Goal: Information Seeking & Learning: Learn about a topic

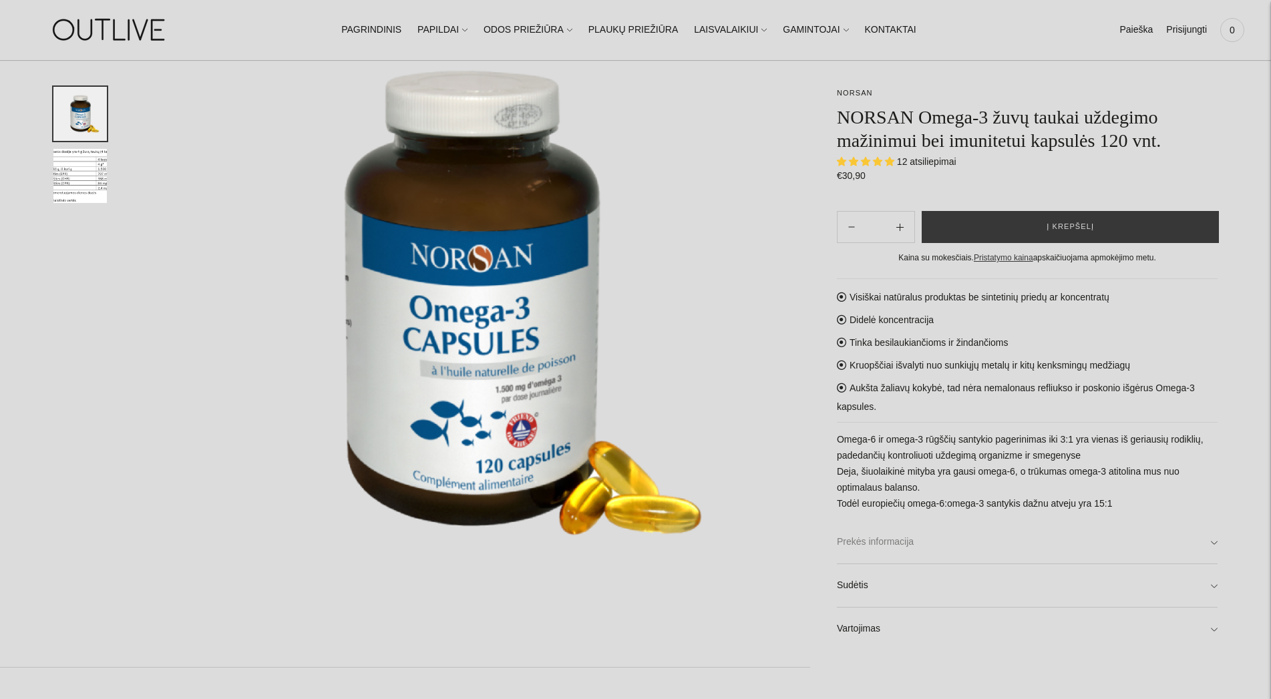
scroll to position [204, 0]
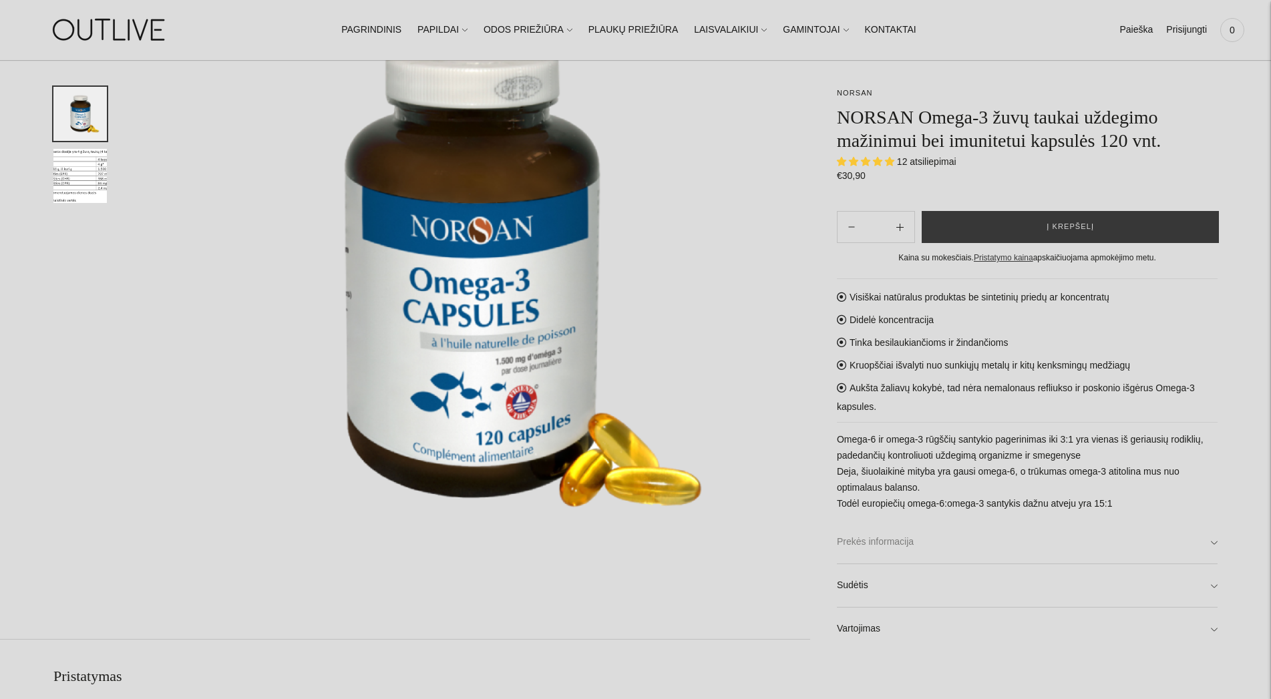
click at [887, 539] on link "Prekės informacija" at bounding box center [1027, 542] width 381 height 43
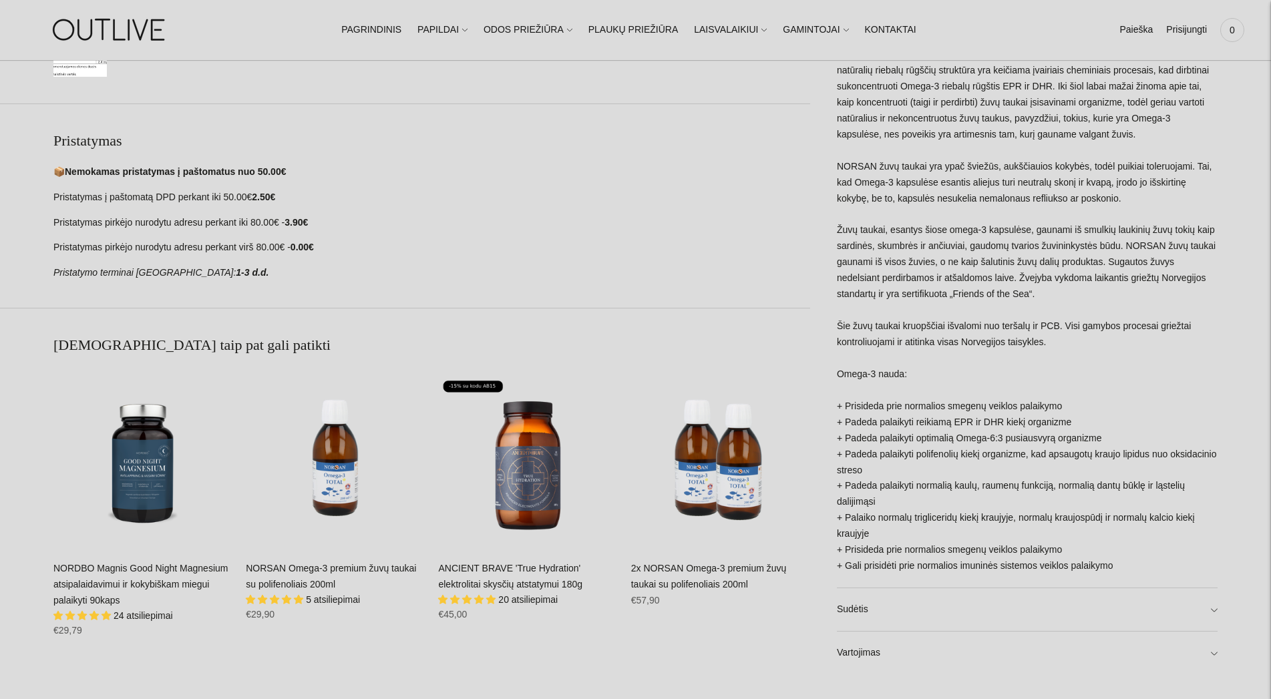
scroll to position [749, 0]
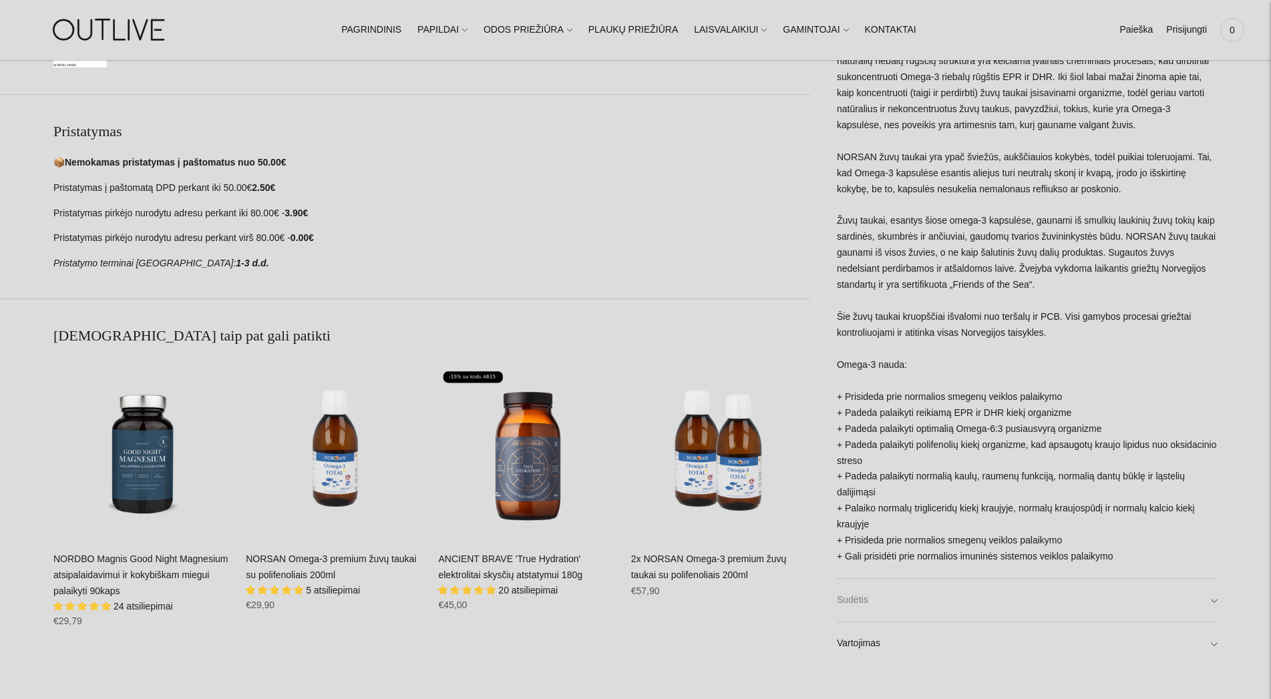
click at [901, 611] on link "Sudėtis" at bounding box center [1027, 600] width 381 height 43
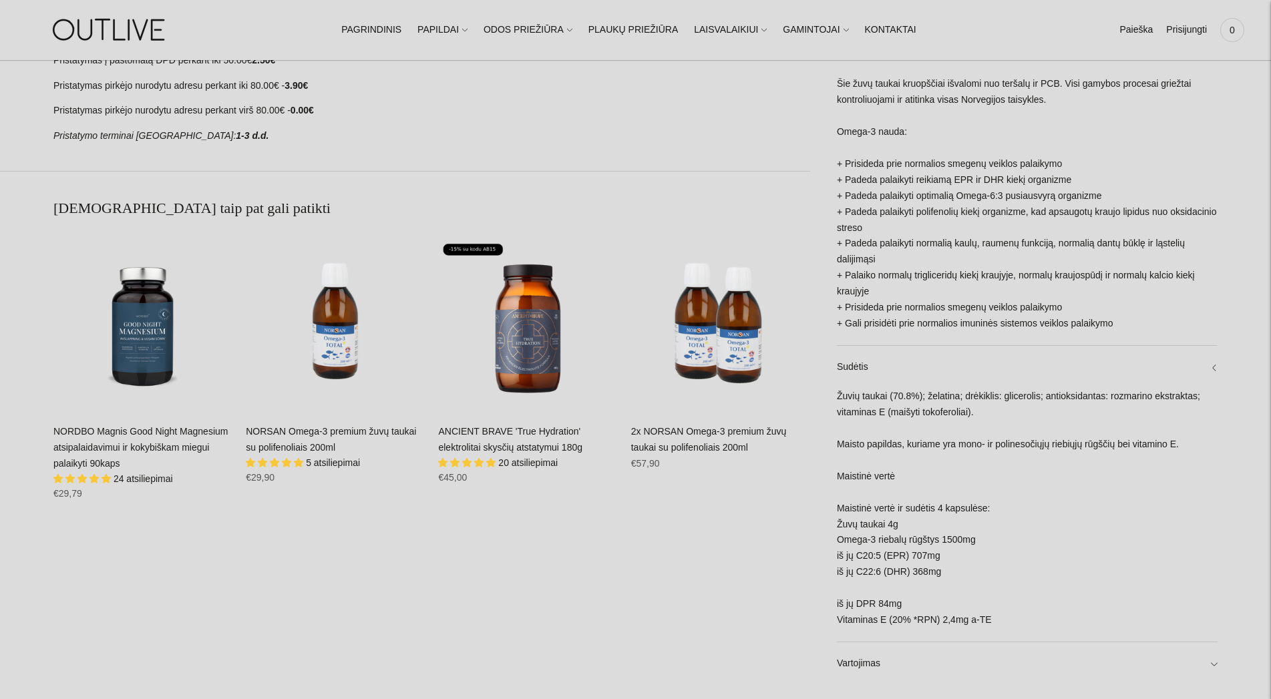
scroll to position [885, 0]
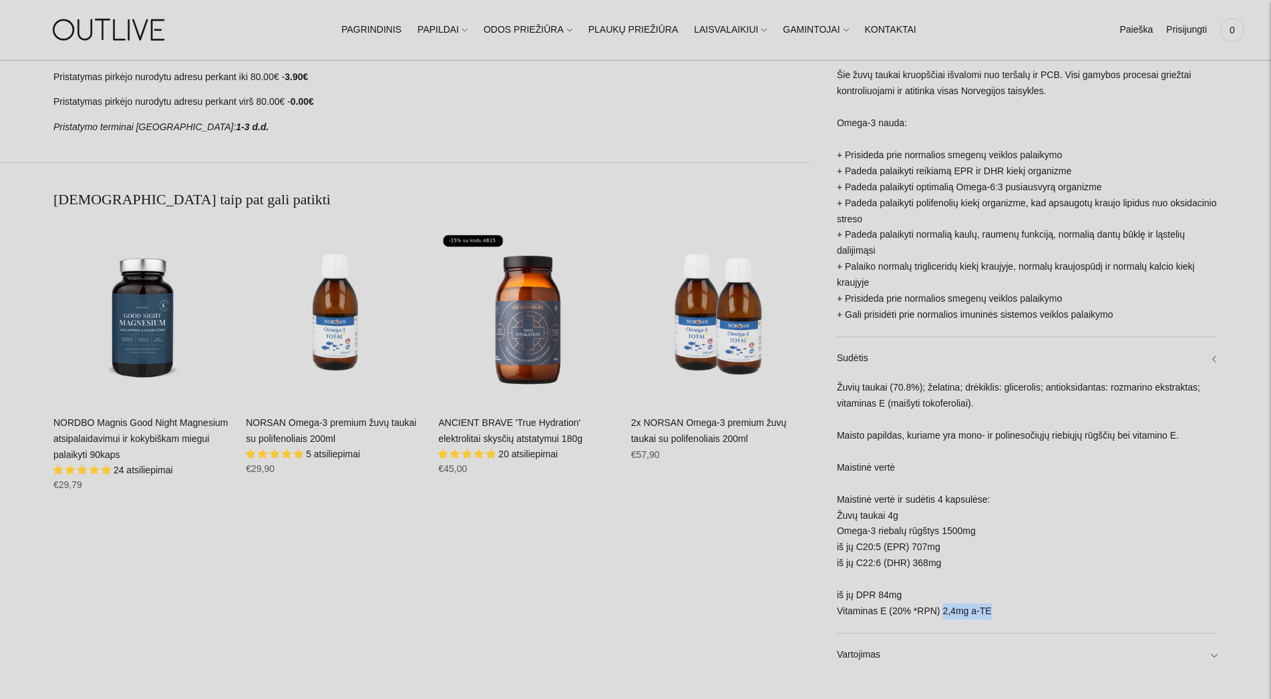
drag, startPoint x: 939, startPoint y: 614, endPoint x: 1024, endPoint y: 608, distance: 85.1
click at [1024, 608] on div "Žuvių taukai (70.8%); želatina; drėkiklis: glicerolis; antioksidantas: rozmarin…" at bounding box center [1027, 506] width 381 height 253
drag, startPoint x: 906, startPoint y: 598, endPoint x: 889, endPoint y: 598, distance: 16.7
click at [889, 598] on div "Žuvių taukai (70.8%); želatina; drėkiklis: glicerolis; antioksidantas: rozmarin…" at bounding box center [1027, 506] width 381 height 253
click at [1074, 595] on div "Žuvių taukai (70.8%); želatina; drėkiklis: glicerolis; antioksidantas: rozmarin…" at bounding box center [1027, 506] width 381 height 253
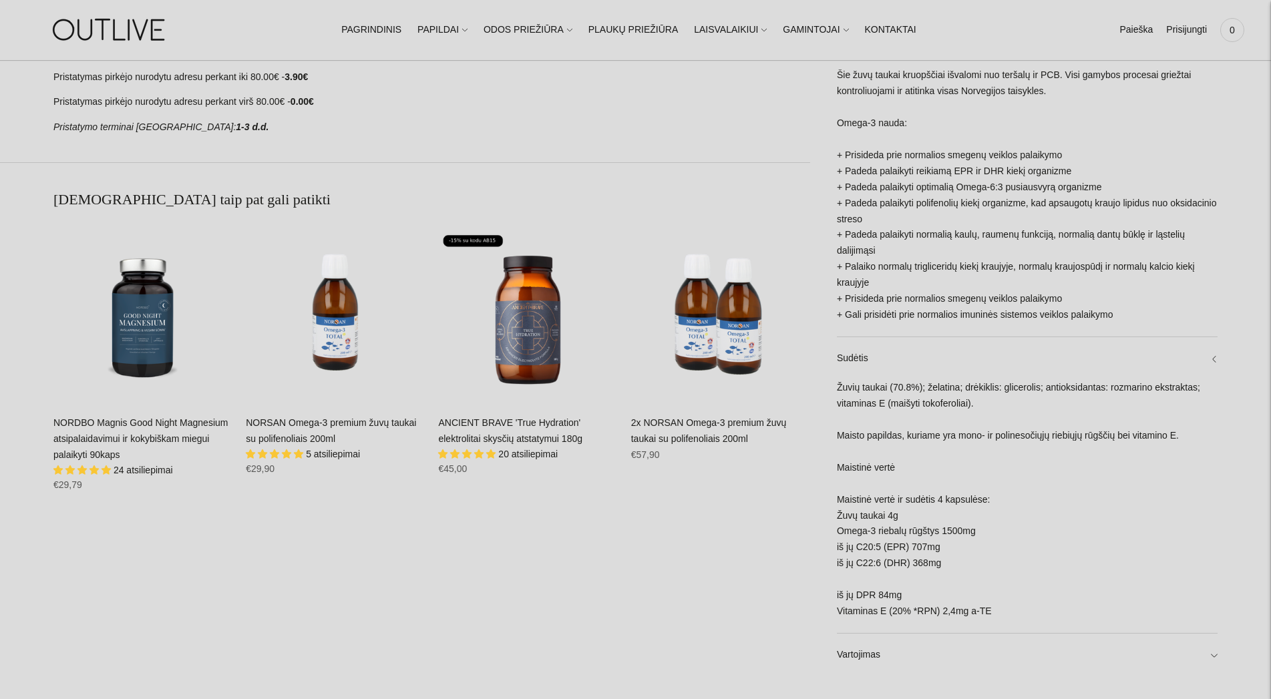
drag, startPoint x: 943, startPoint y: 563, endPoint x: 903, endPoint y: 560, distance: 40.2
click at [903, 560] on div "Žuvių taukai (70.8%); želatina; drėkiklis: glicerolis; antioksidantas: rozmarin…" at bounding box center [1027, 506] width 381 height 253
click at [935, 546] on div "Žuvių taukai (70.8%); želatina; drėkiklis: glicerolis; antioksidantas: rozmarin…" at bounding box center [1027, 506] width 381 height 253
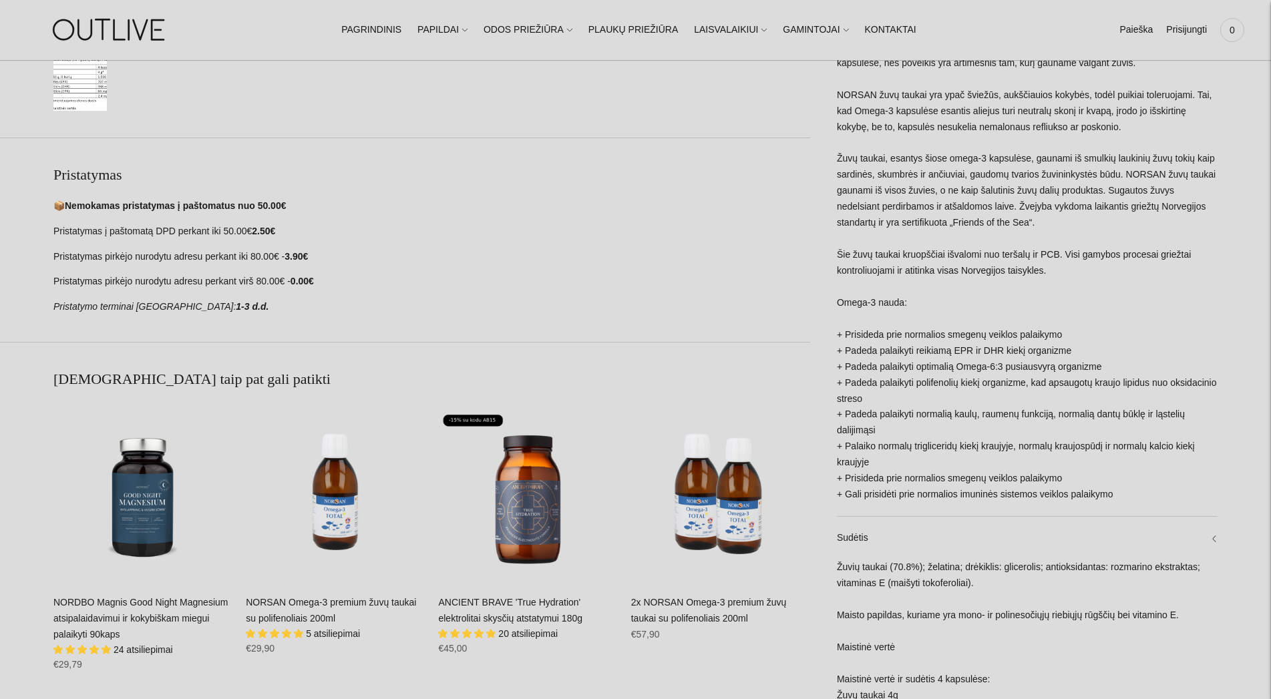
scroll to position [817, 0]
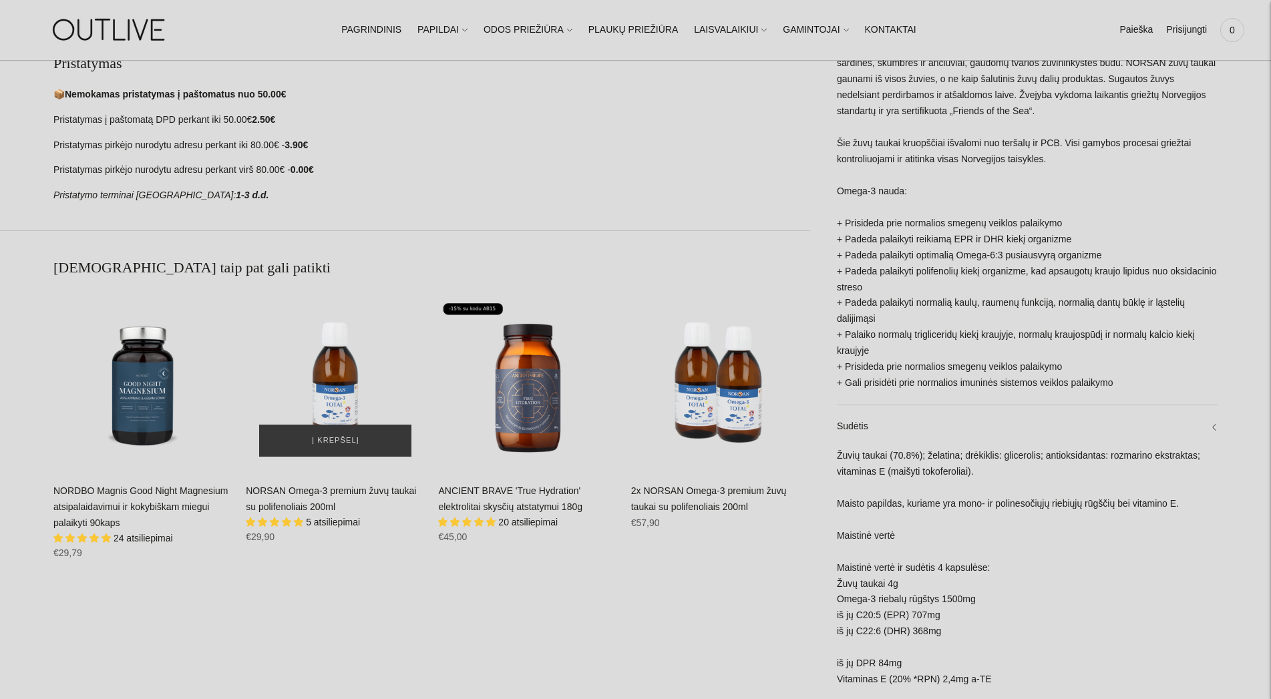
click at [322, 375] on img "NORSAN Omega-3 premium žuvų taukai su polifenoliais 200ml\a" at bounding box center [335, 380] width 179 height 179
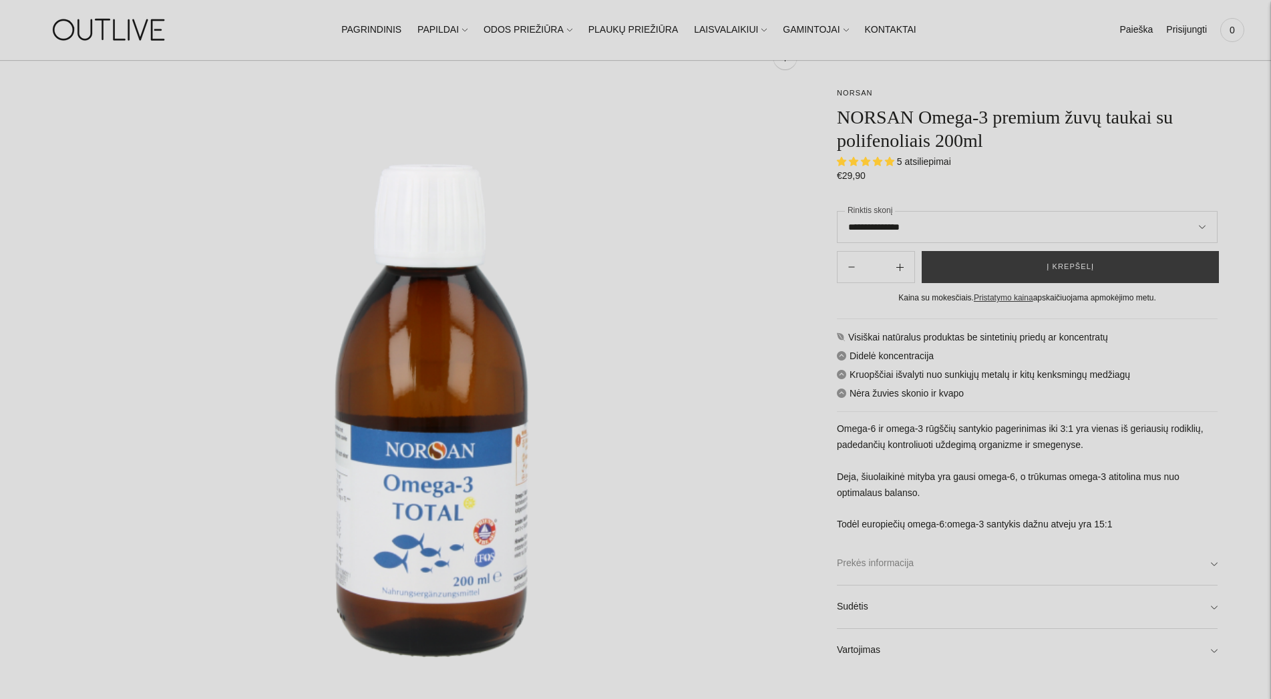
scroll to position [136, 0]
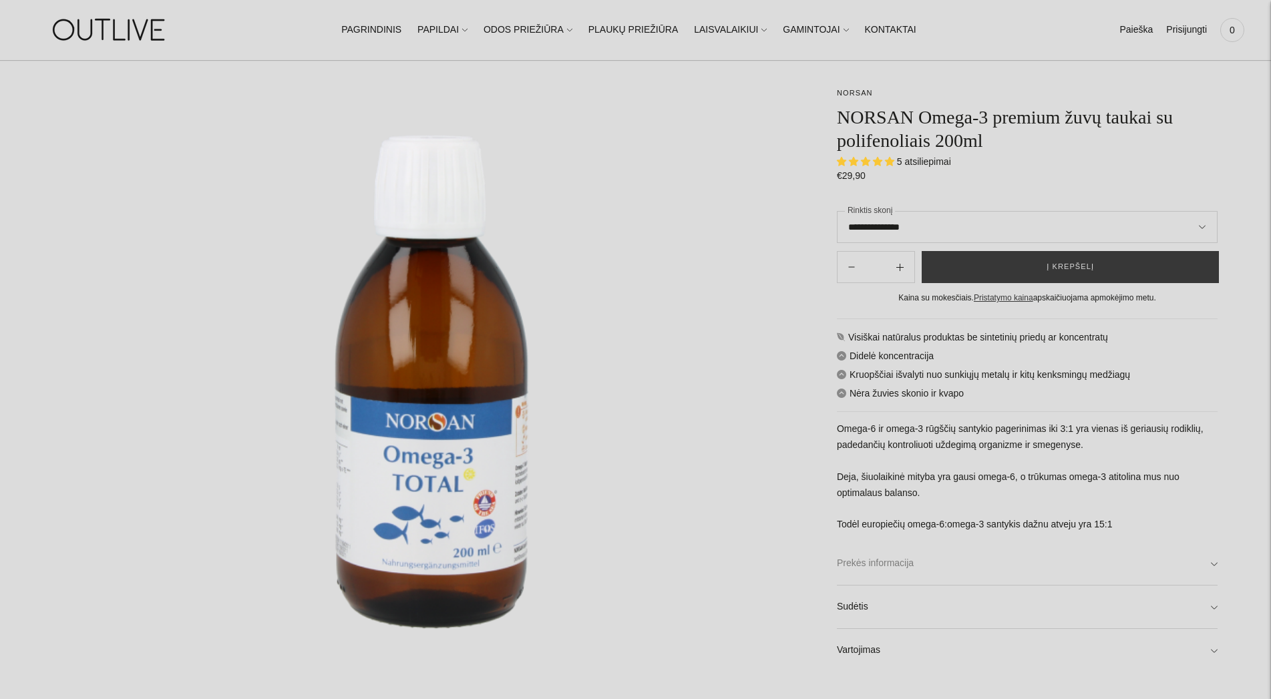
click at [936, 574] on link "Prekės informacija" at bounding box center [1027, 563] width 381 height 43
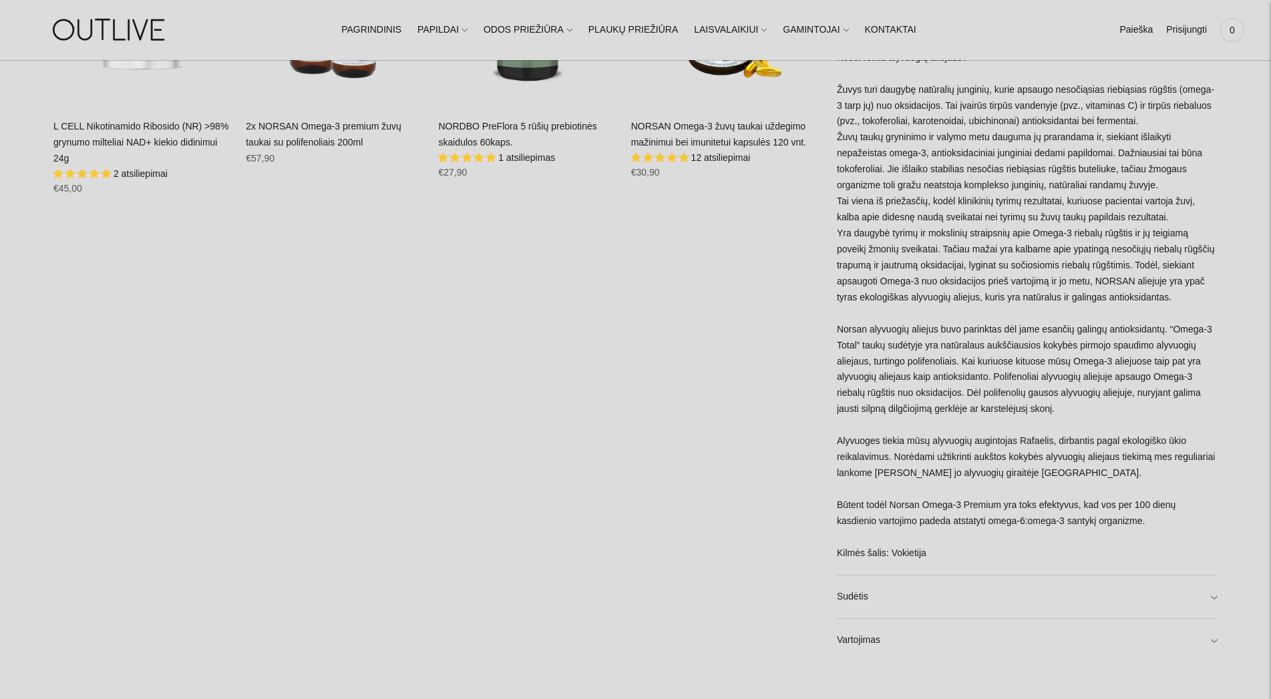
scroll to position [1294, 0]
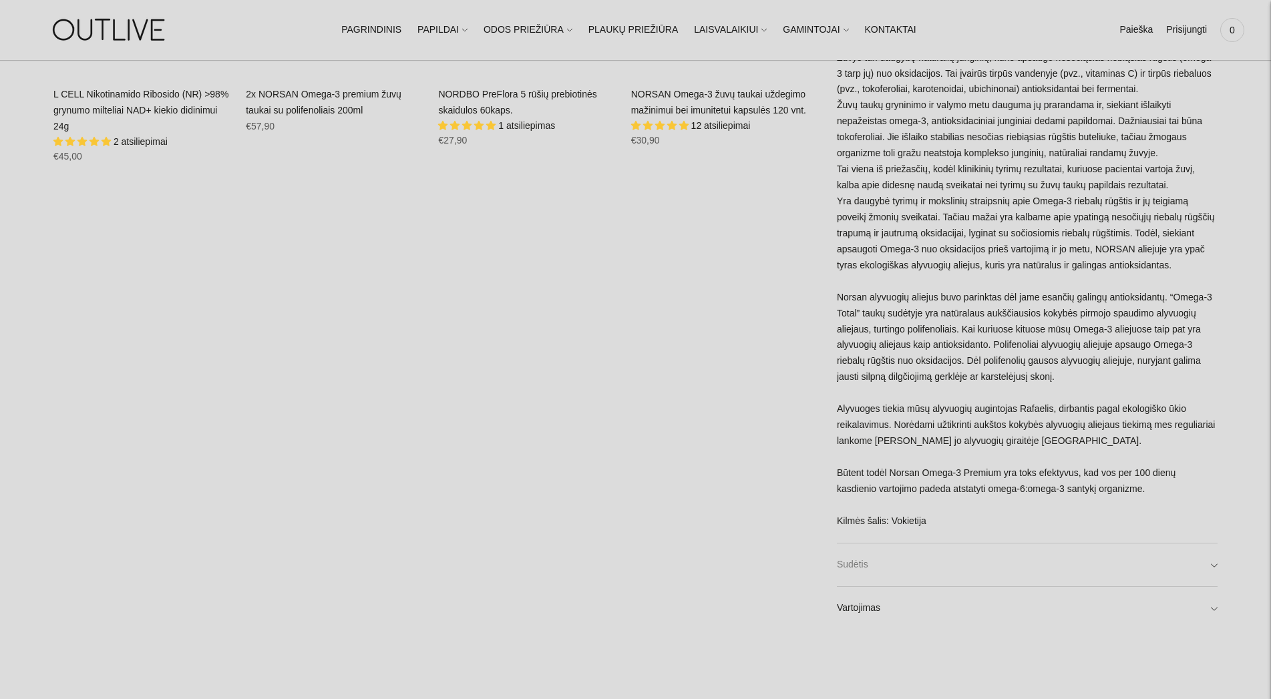
click at [896, 568] on link "Sudėtis" at bounding box center [1027, 564] width 381 height 43
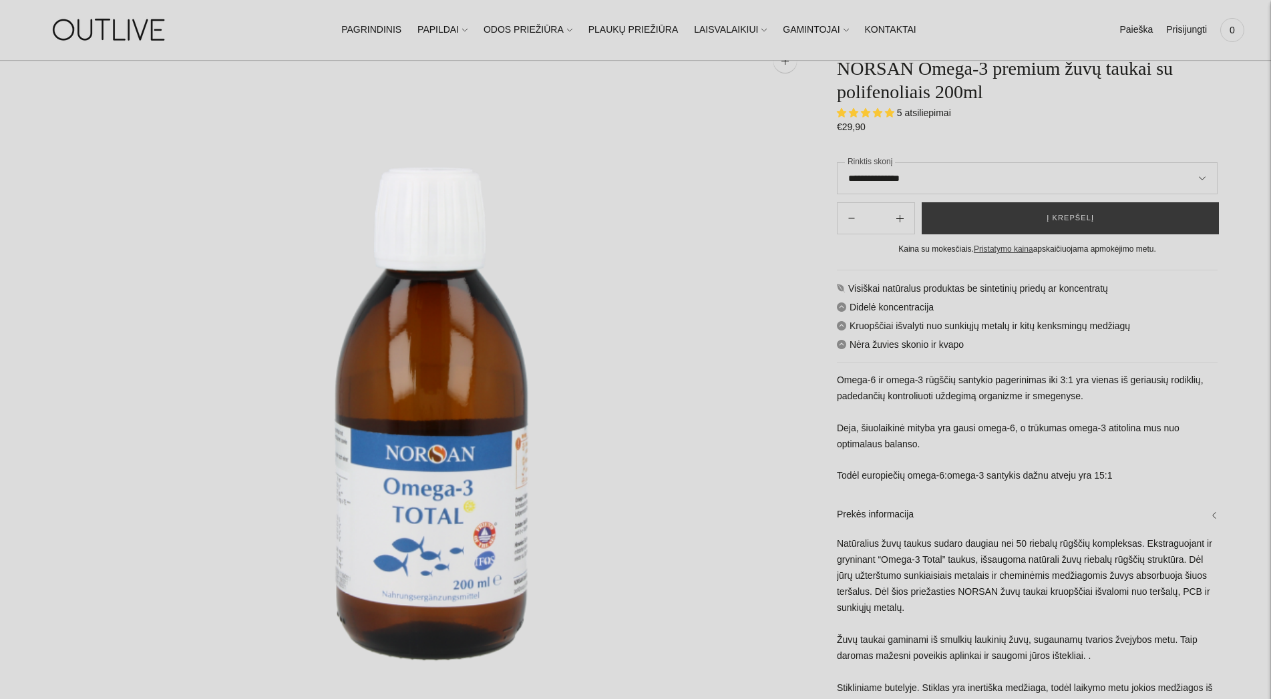
scroll to position [68, 0]
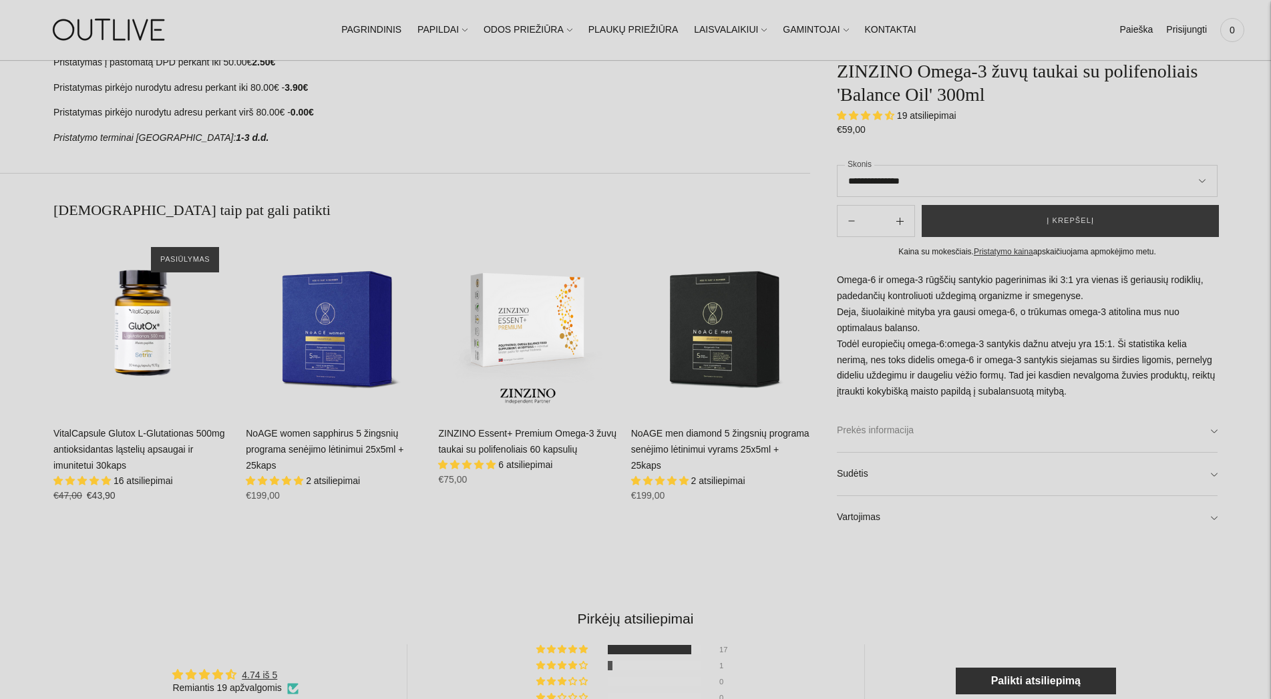
scroll to position [953, 0]
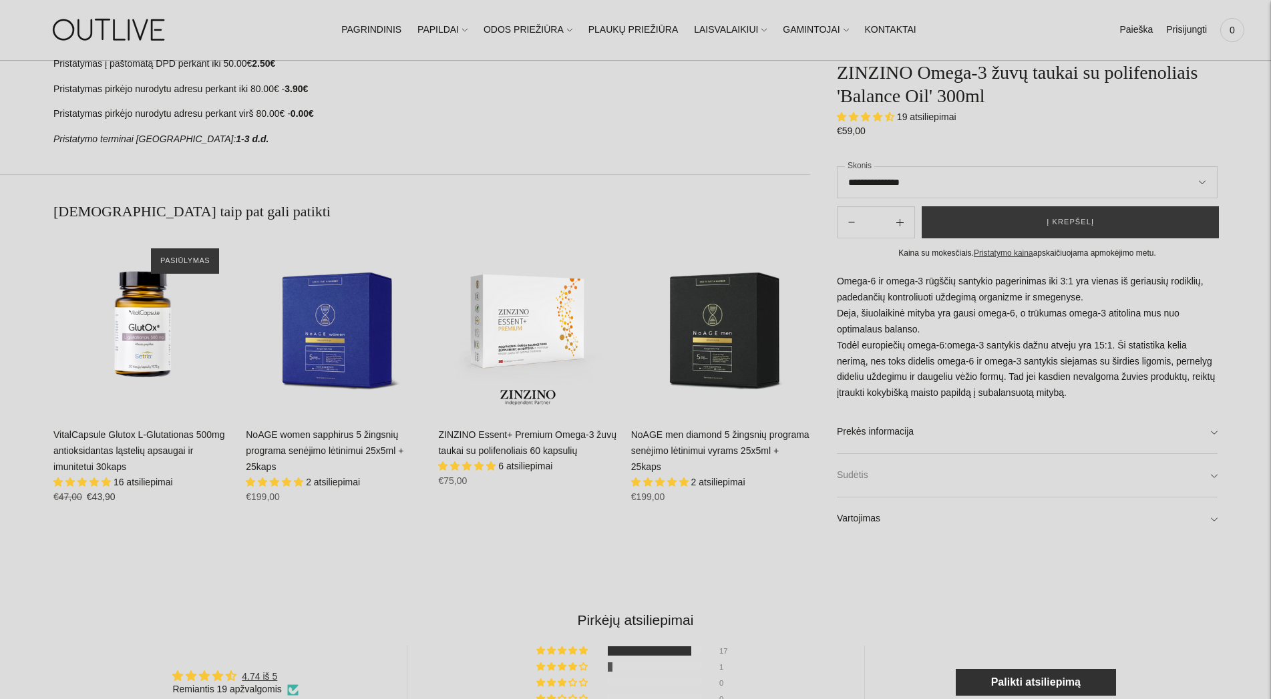
click at [931, 475] on link "Sudėtis" at bounding box center [1027, 476] width 381 height 43
